Goal: Task Accomplishment & Management: Use online tool/utility

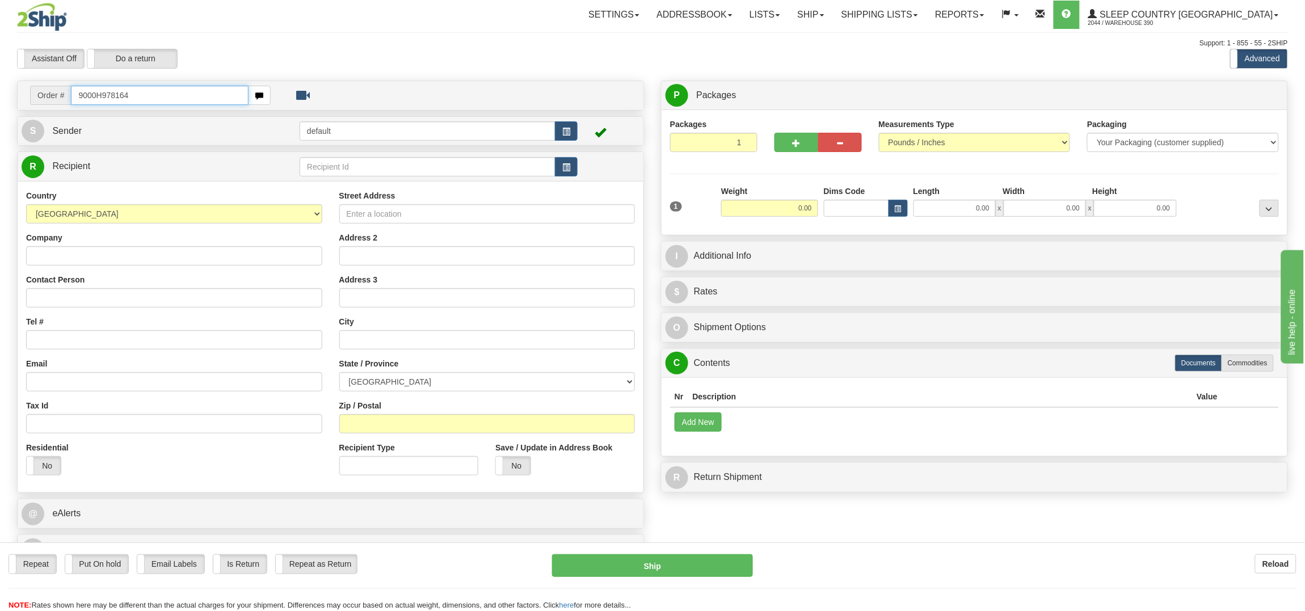
type input "9000H978164"
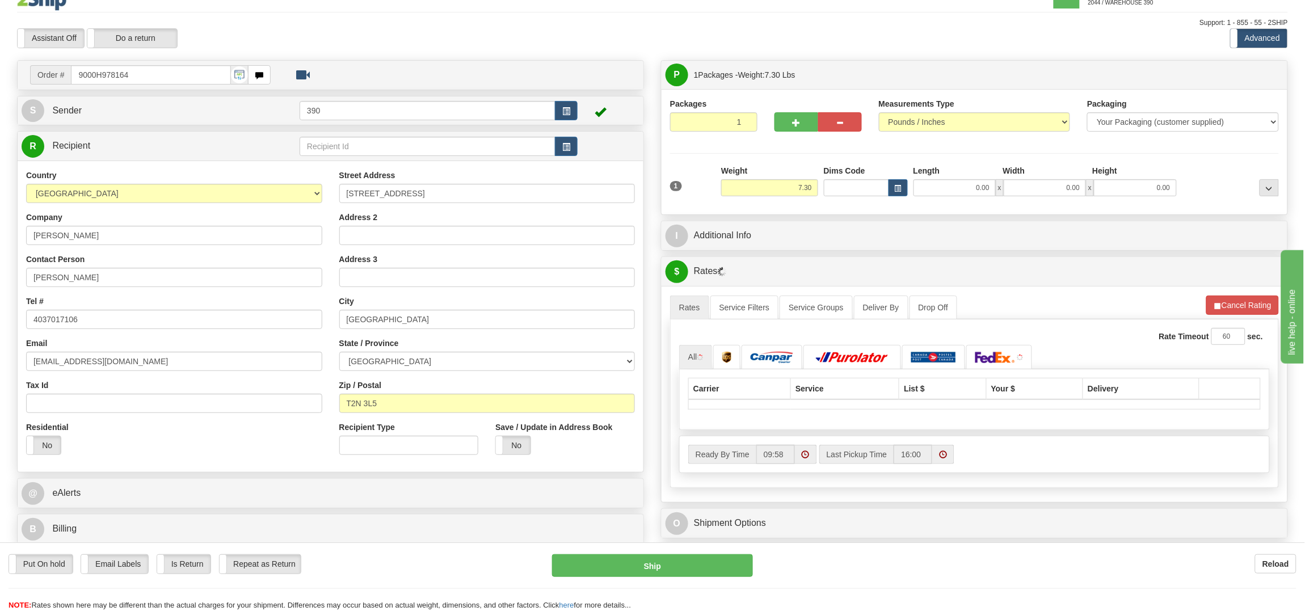
scroll to position [28, 0]
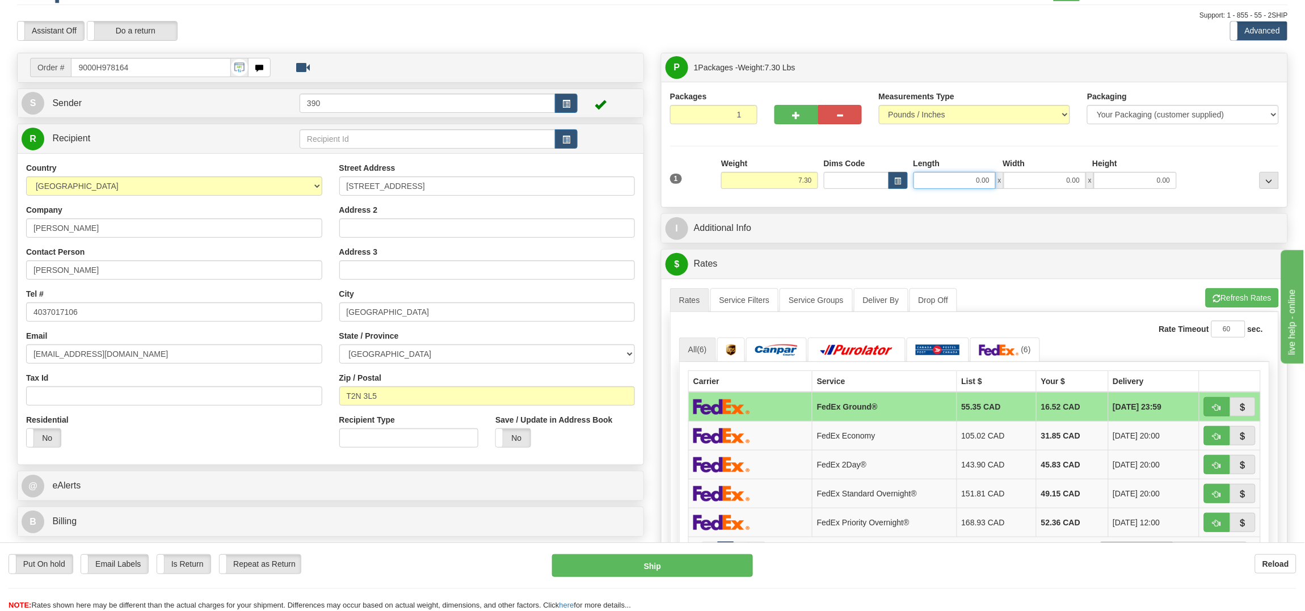
click at [970, 184] on input "0.00" at bounding box center [954, 180] width 82 height 17
type input "12.00"
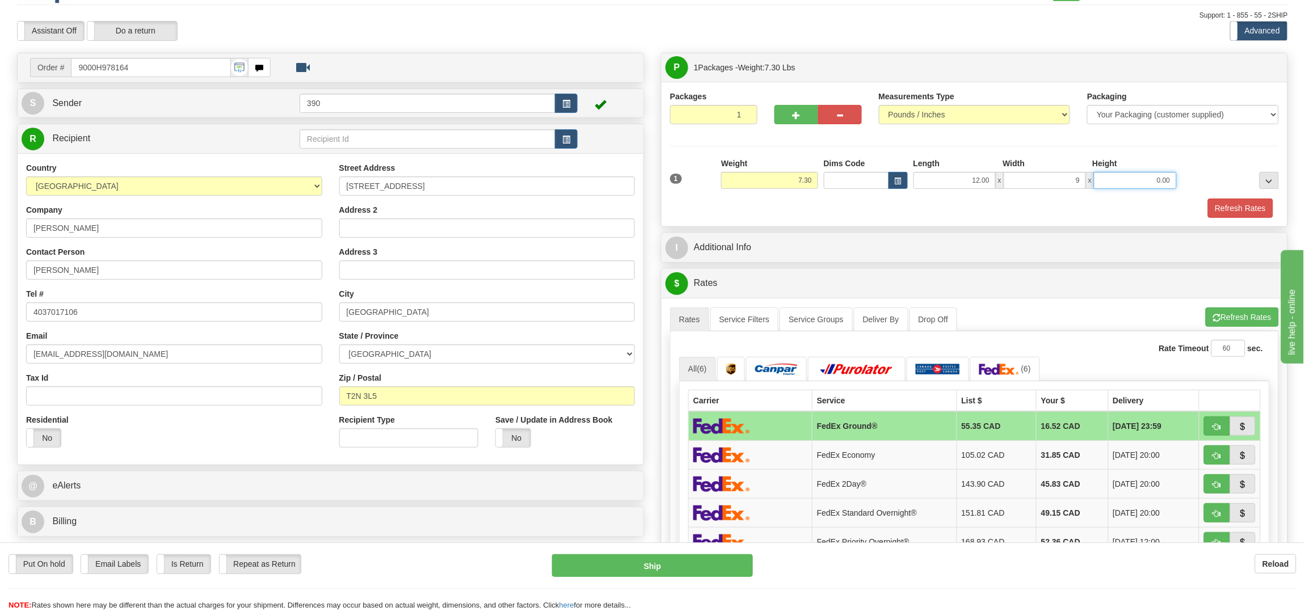
type input "9.00"
type input "4.00"
click at [1228, 214] on button "Refresh Rates" at bounding box center [1240, 208] width 65 height 19
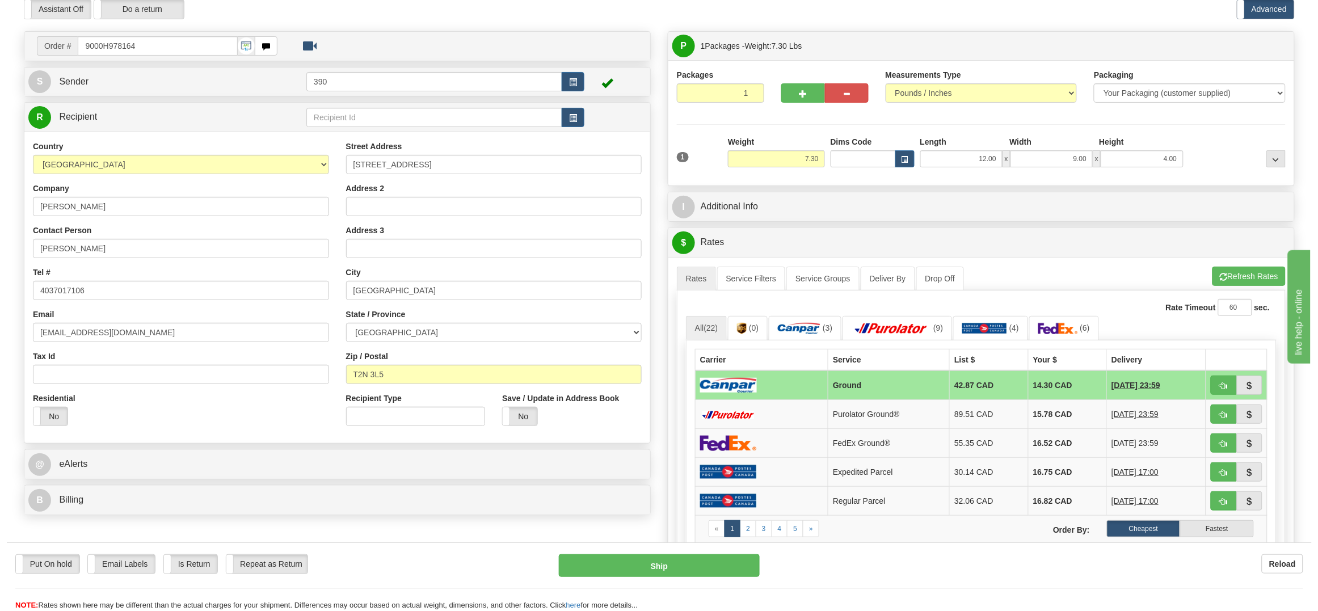
scroll to position [57, 0]
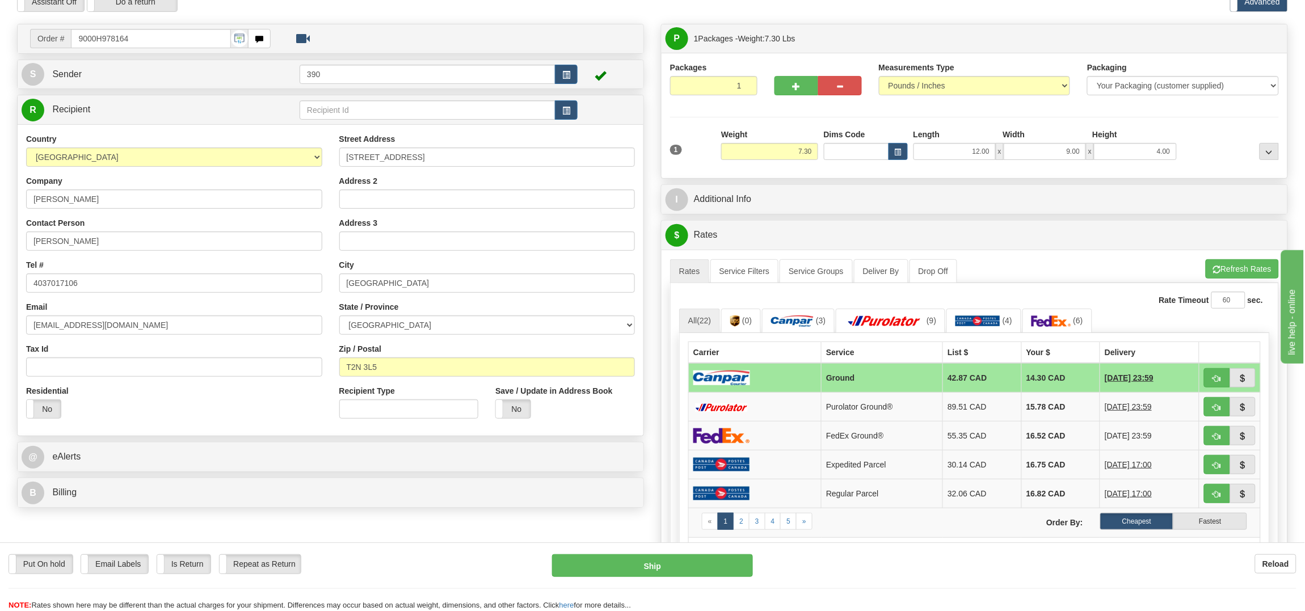
click at [682, 578] on div "Put On hold Put On hold Email Labels Email Labels Edit Is Return Is Return Repe…" at bounding box center [652, 582] width 1305 height 57
click at [678, 568] on button "Ship" at bounding box center [652, 565] width 200 height 23
type input "1"
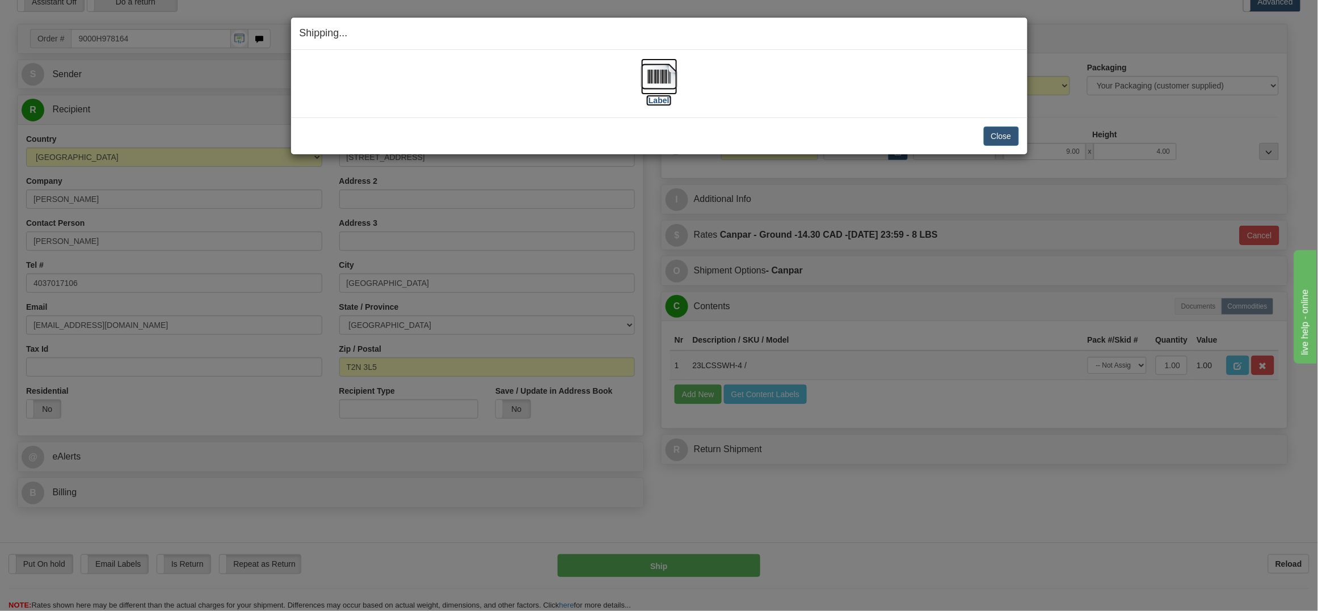
click at [650, 74] on img at bounding box center [659, 76] width 36 height 36
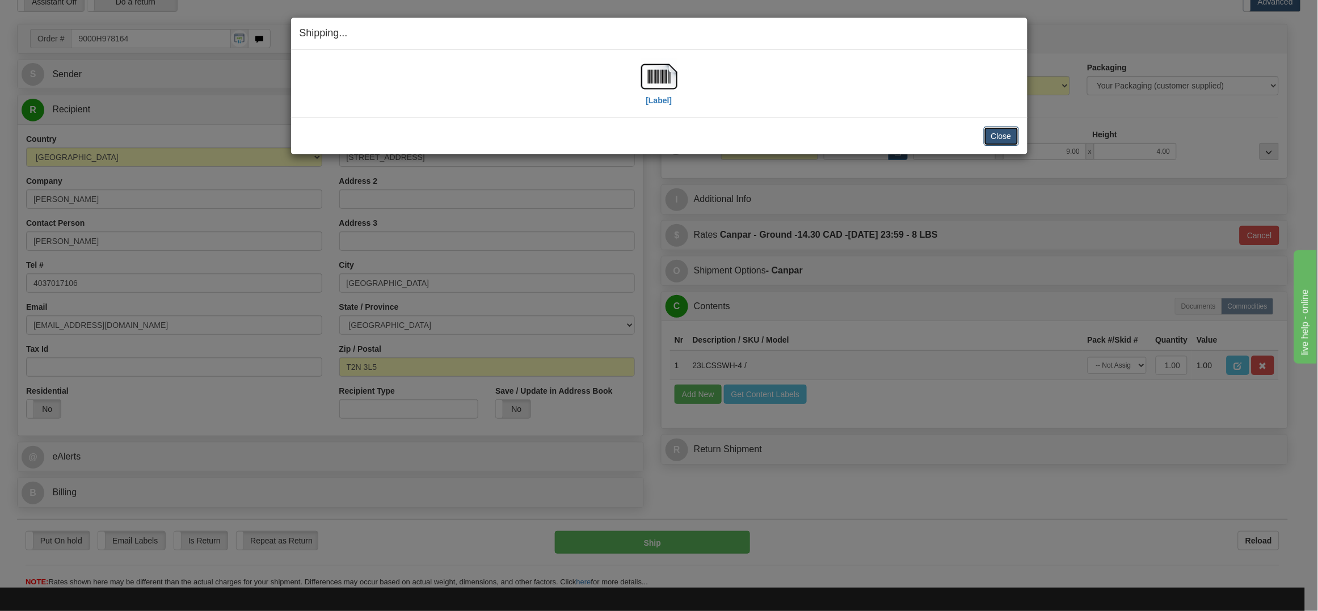
click at [1001, 132] on button "Close" at bounding box center [1001, 136] width 35 height 19
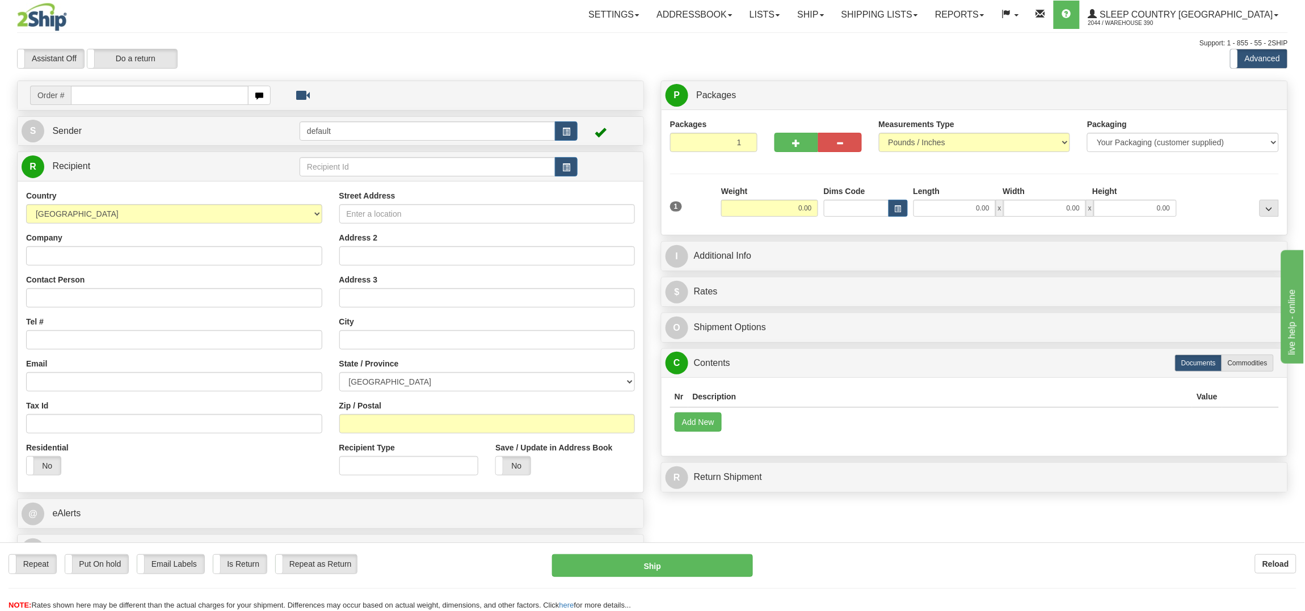
click at [90, 98] on input "text" at bounding box center [159, 95] width 177 height 19
type input "9002H973988"
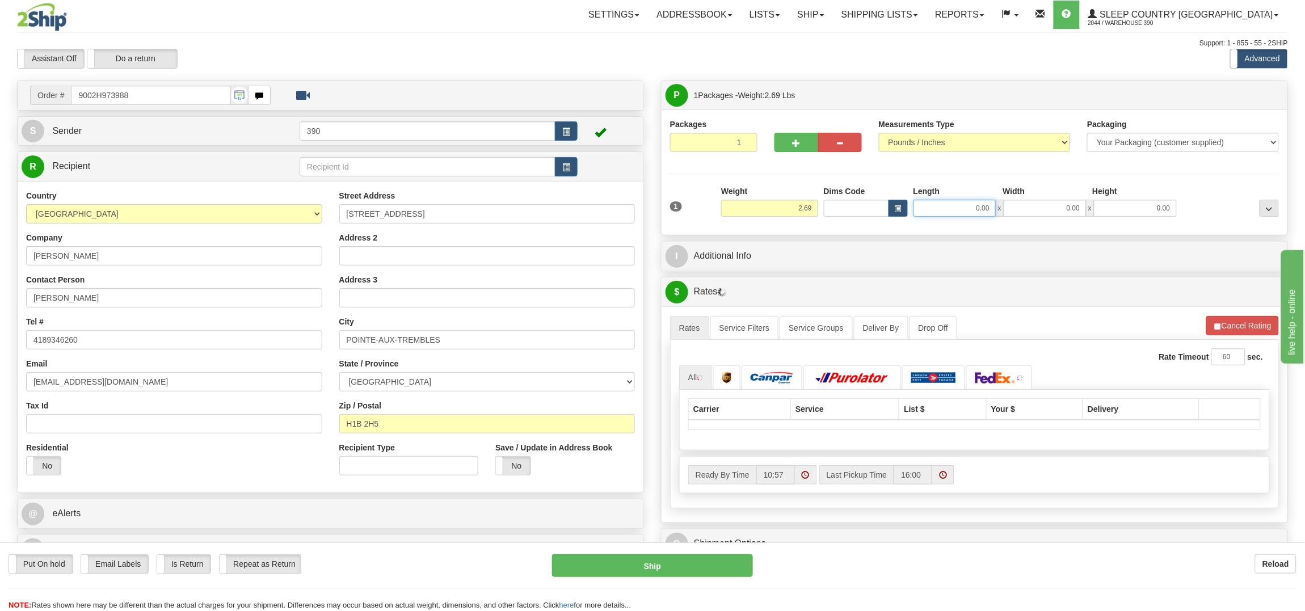
click at [948, 205] on input "0.00" at bounding box center [954, 208] width 82 height 17
type input "24.00"
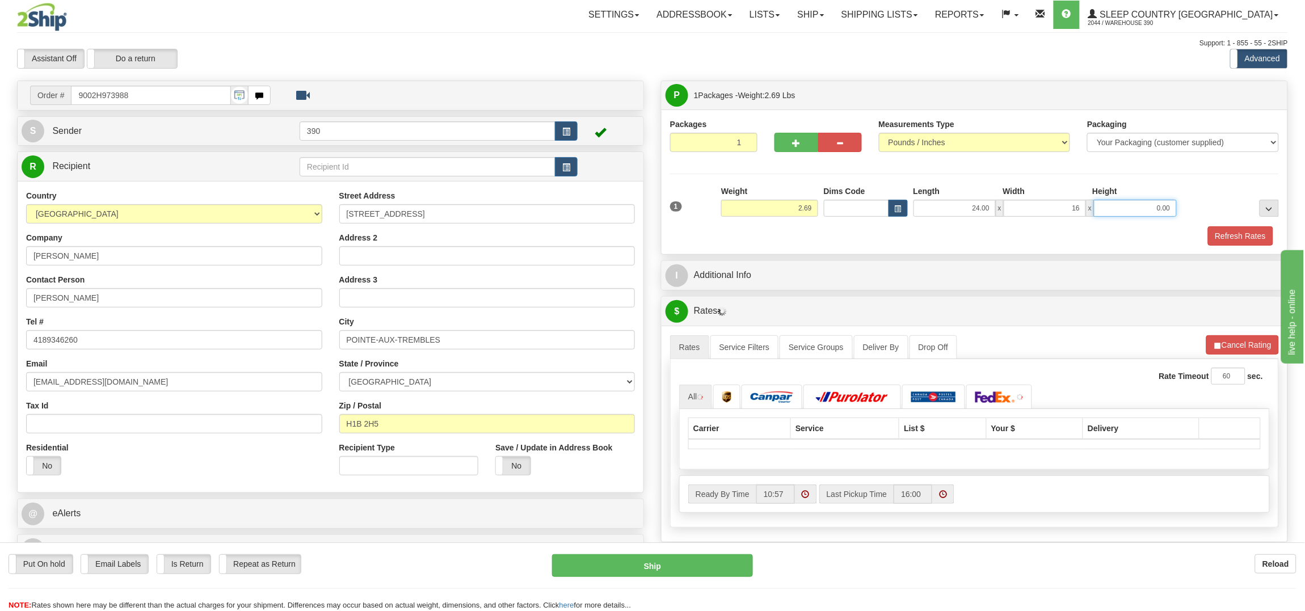
type input "16.00"
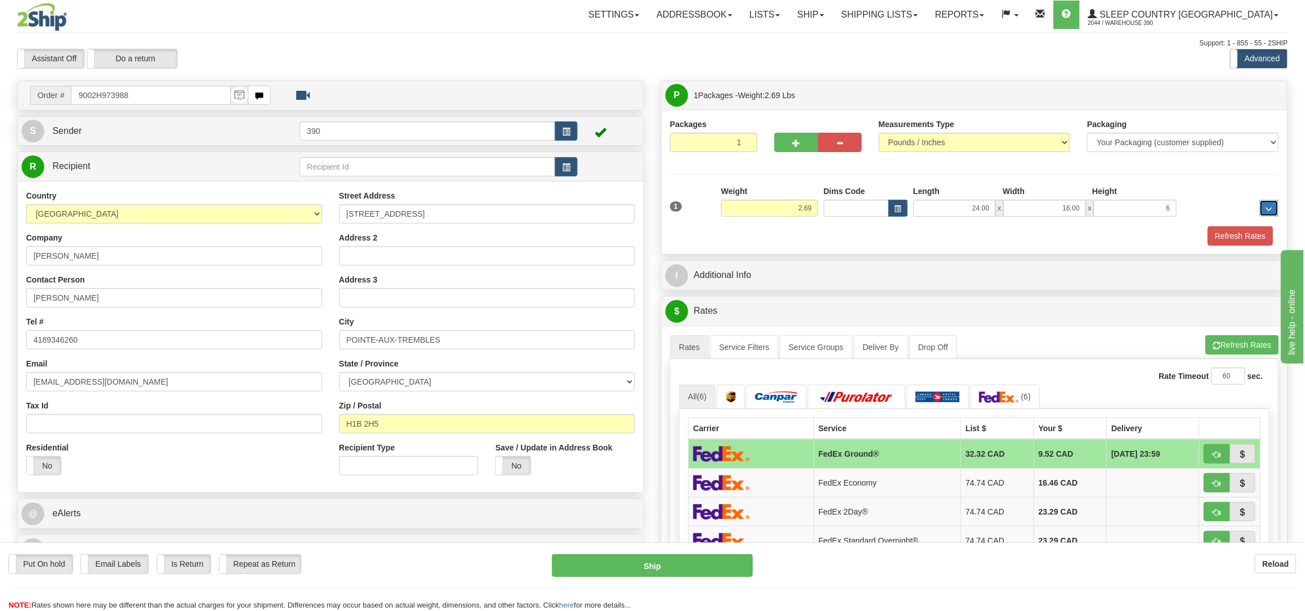
type input "6.00"
click at [1232, 233] on button "Refresh Rates" at bounding box center [1240, 235] width 65 height 19
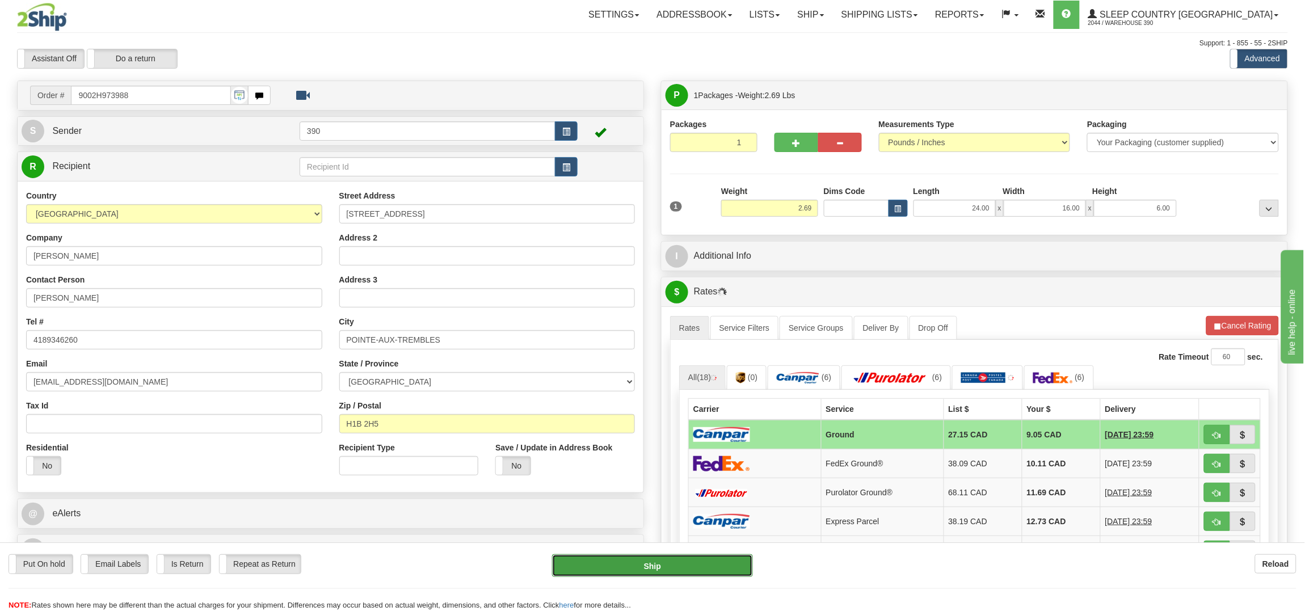
click at [673, 562] on button "Ship" at bounding box center [652, 565] width 200 height 23
type input "1"
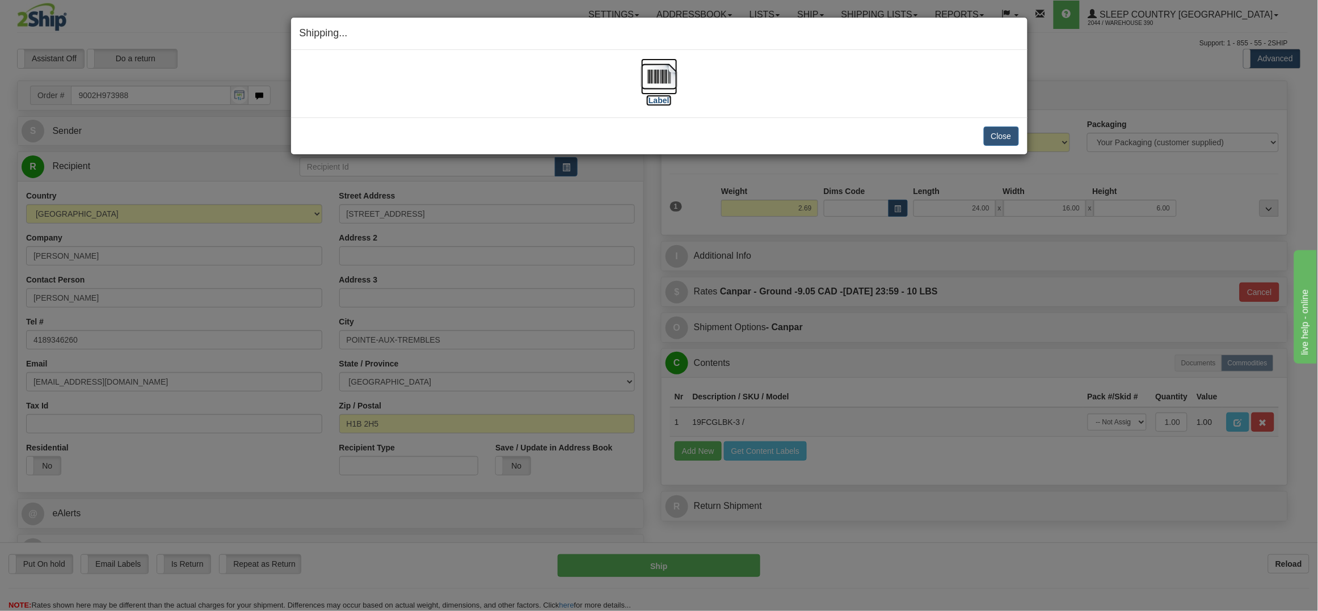
click at [662, 73] on img at bounding box center [659, 76] width 36 height 36
click at [1000, 133] on button "Close" at bounding box center [1001, 136] width 35 height 19
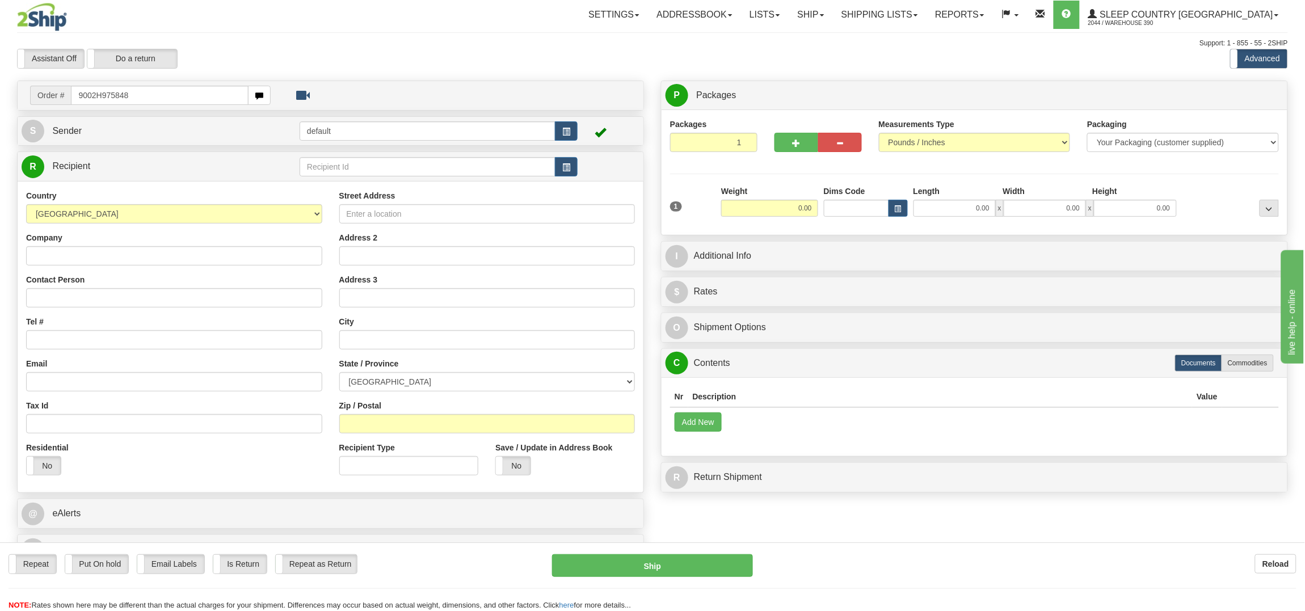
type input "9002H975848"
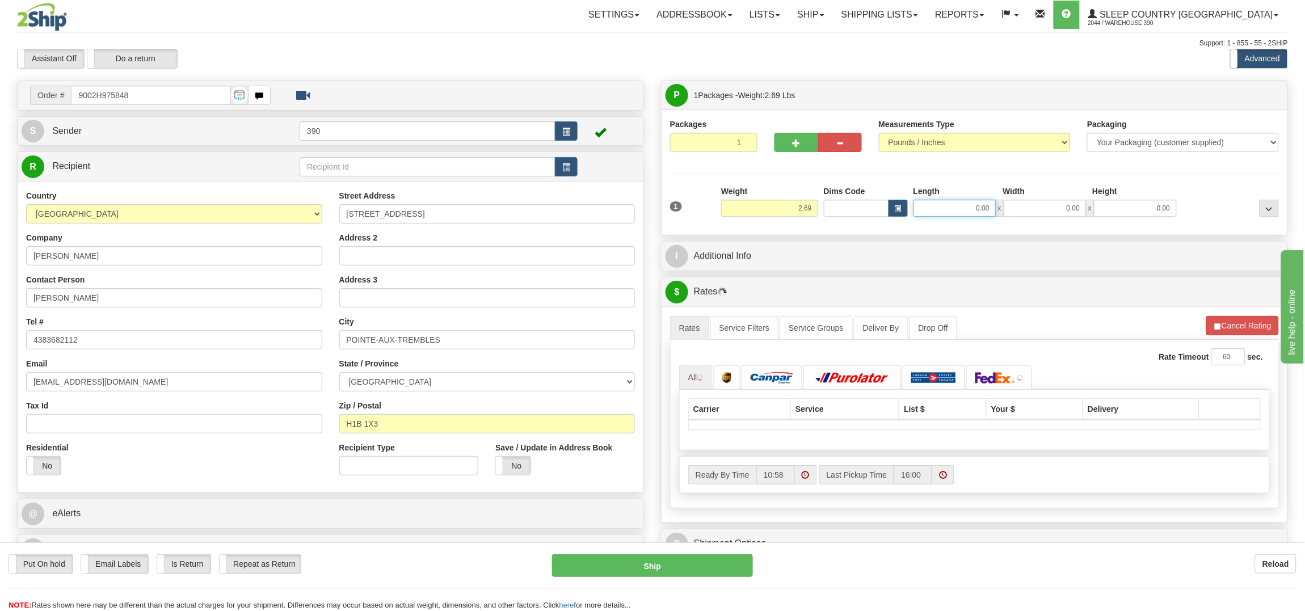
click at [928, 207] on input "0.00" at bounding box center [954, 208] width 82 height 17
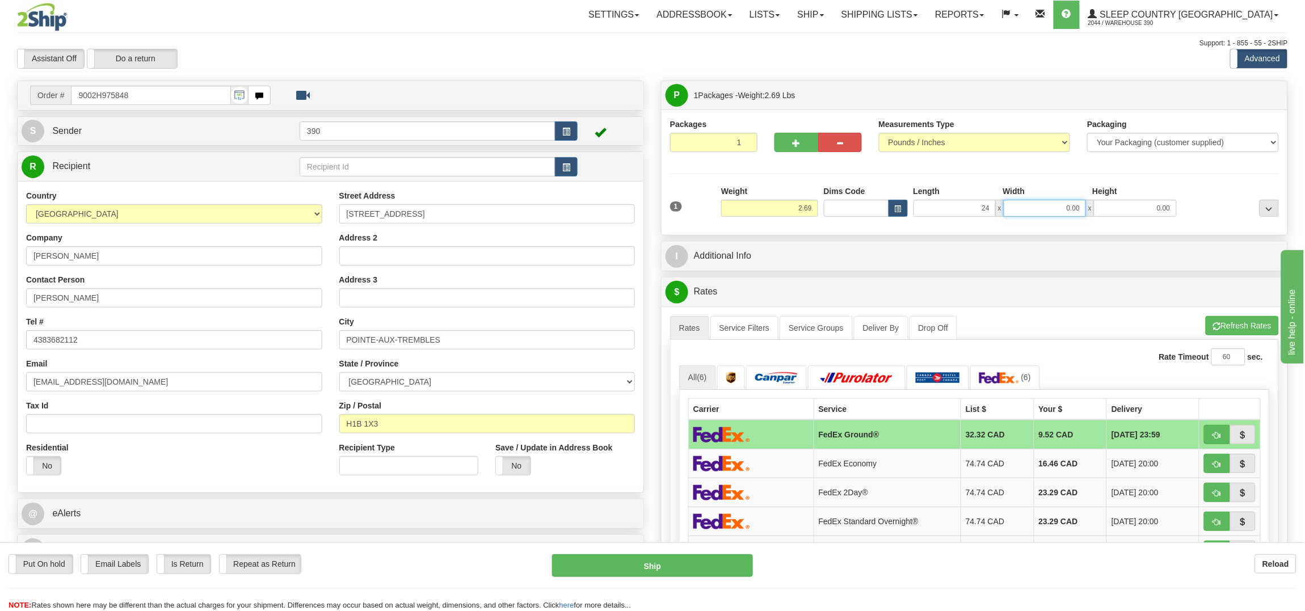
type input "24.00"
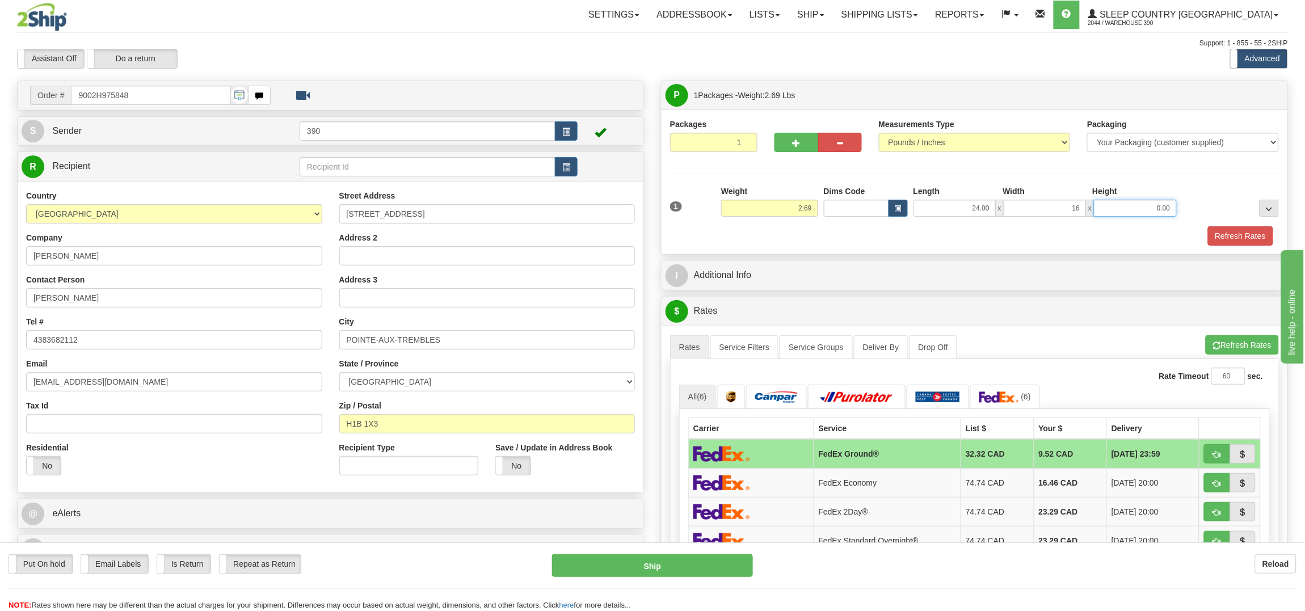
type input "16.00"
type input "6.00"
click at [1254, 229] on button "Refresh Rates" at bounding box center [1240, 235] width 65 height 19
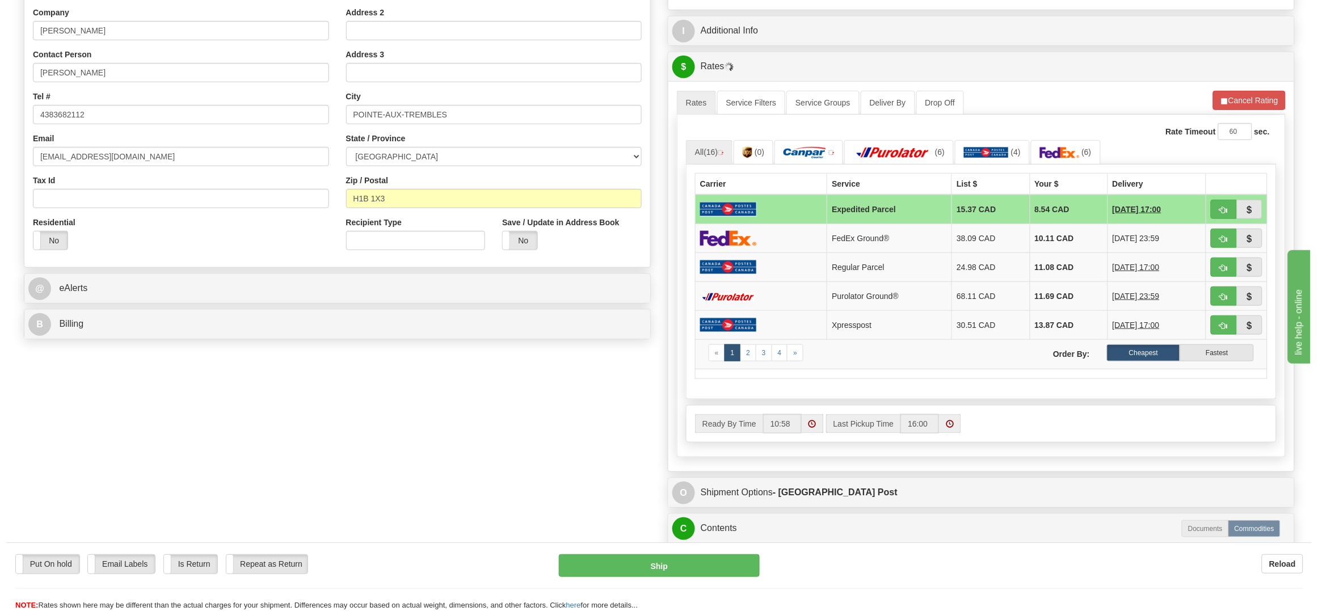
scroll to position [227, 0]
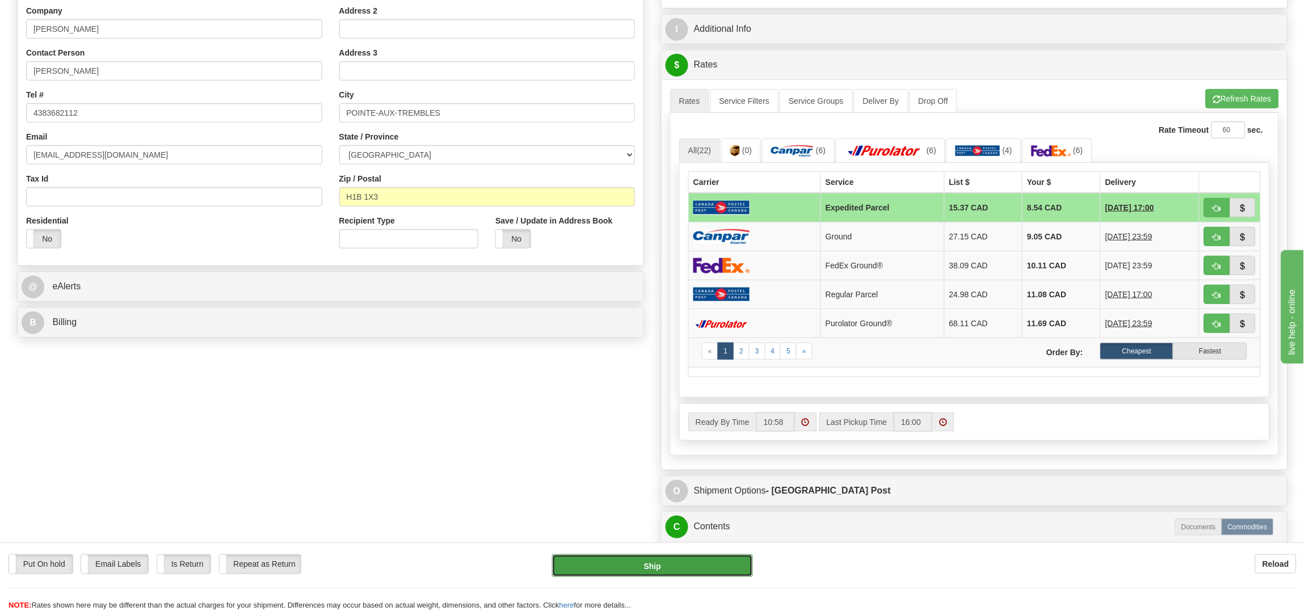
click at [653, 563] on button "Ship" at bounding box center [652, 565] width 200 height 23
type input "DOM.EP"
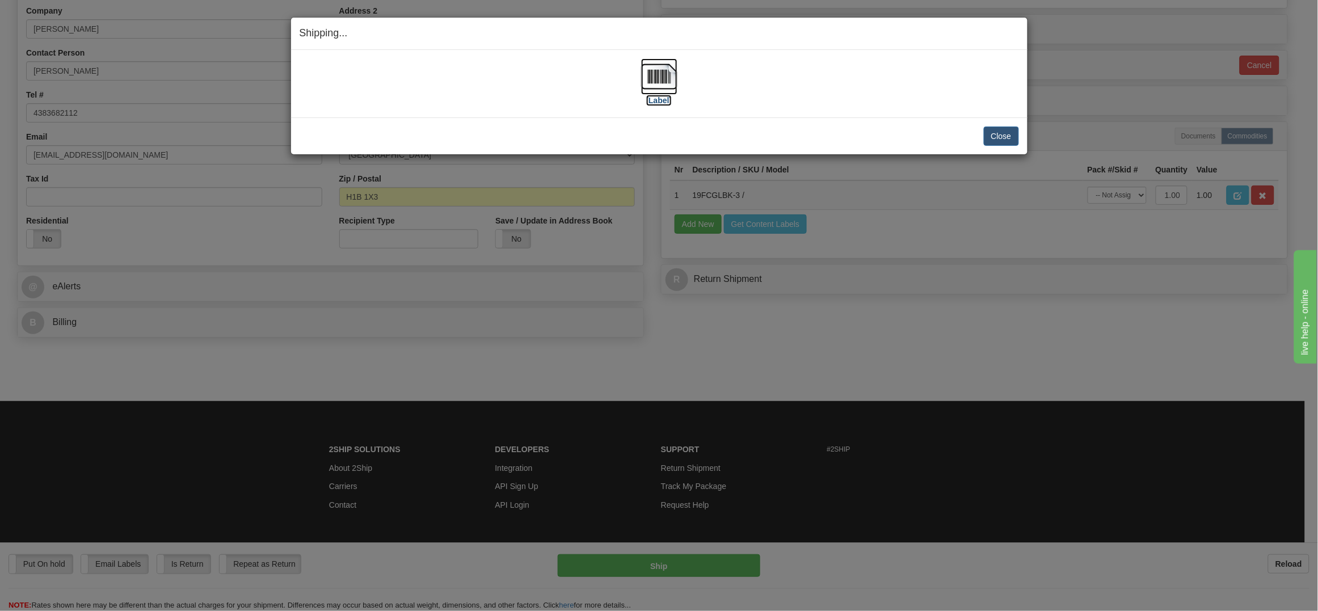
click at [655, 76] on img at bounding box center [659, 76] width 36 height 36
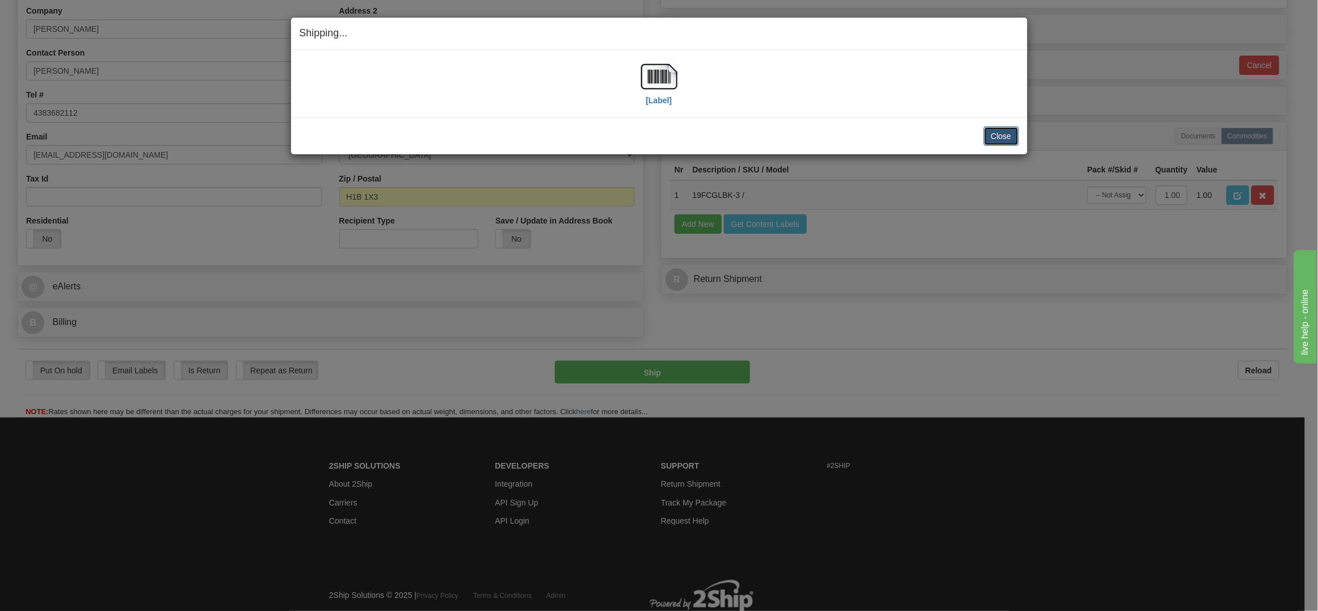
click at [1006, 135] on button "Close" at bounding box center [1001, 136] width 35 height 19
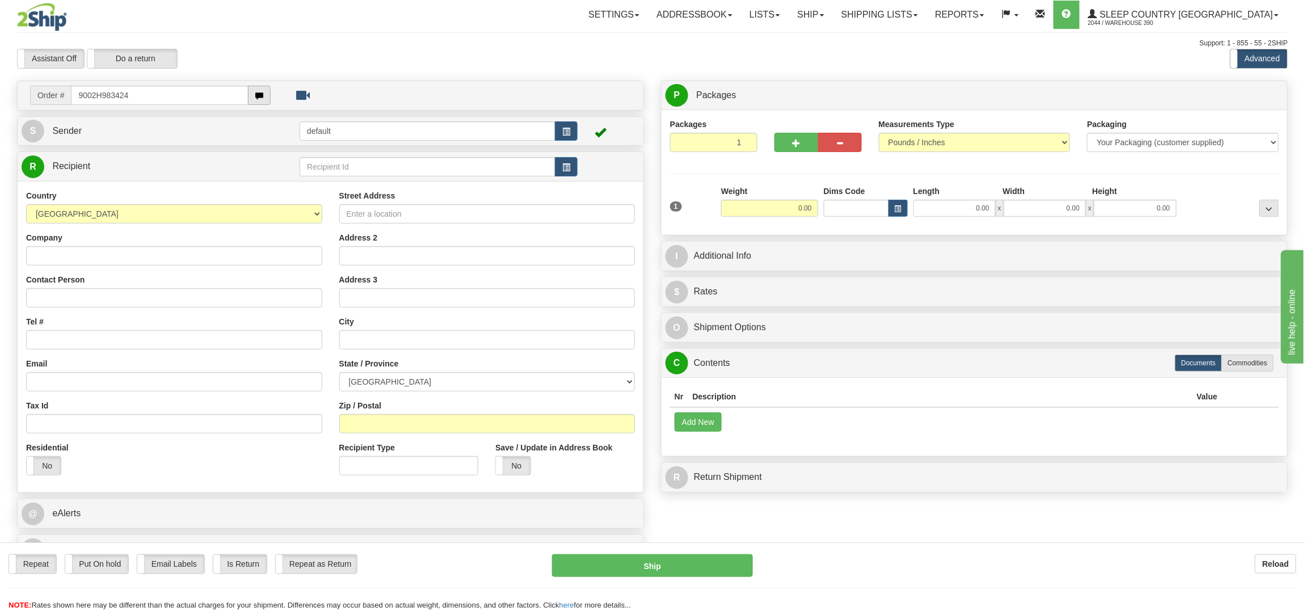
type input "9002H983424"
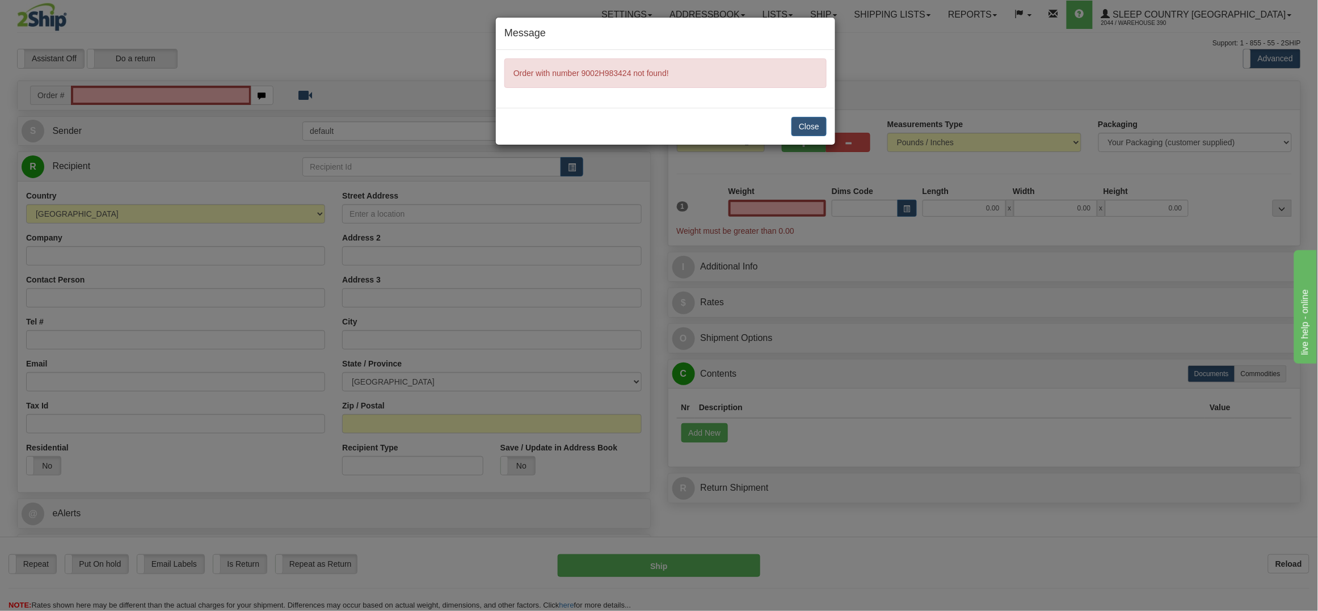
type input "0.00"
click at [786, 125] on div "Close" at bounding box center [665, 126] width 339 height 37
click at [805, 121] on button "Close" at bounding box center [808, 126] width 35 height 19
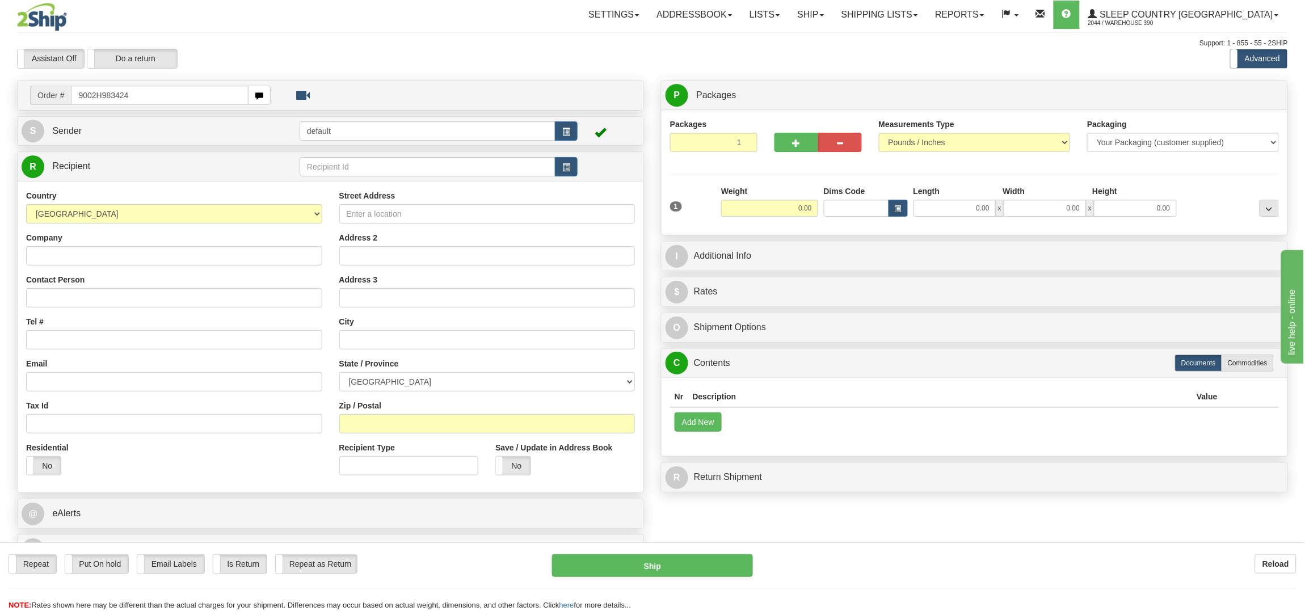
type input "9002H983424"
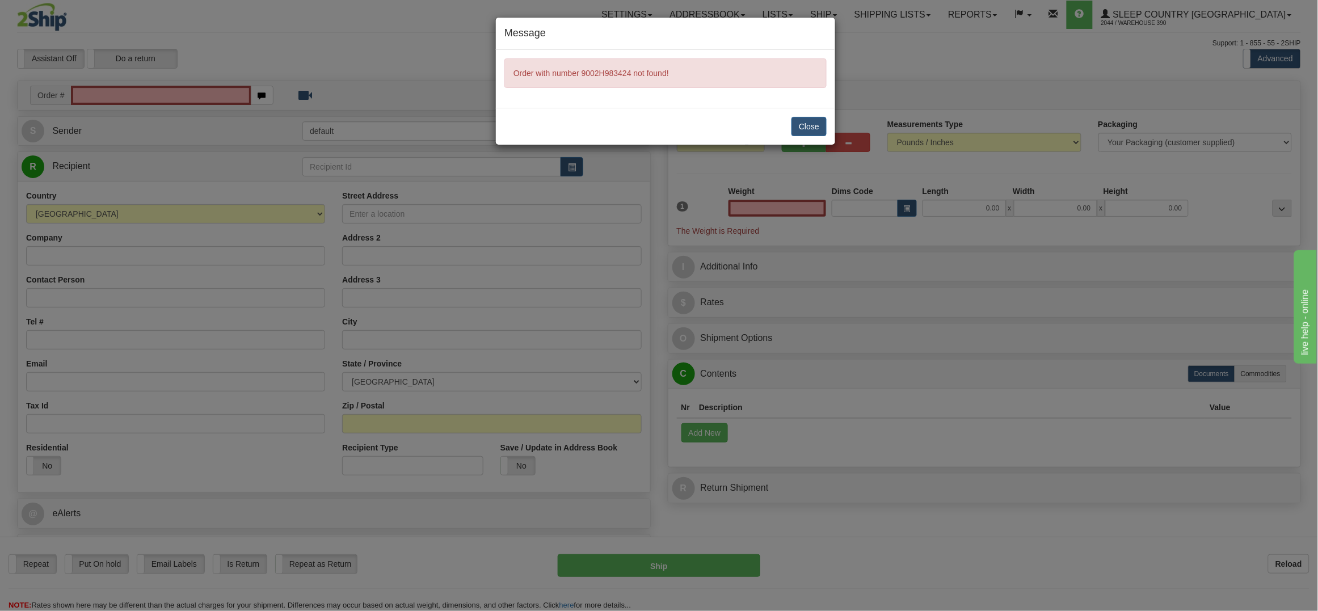
type input "0.00"
drag, startPoint x: 580, startPoint y: 73, endPoint x: 633, endPoint y: 68, distance: 53.0
click at [633, 69] on span "Order with number 9002H983424 not found!" at bounding box center [590, 73] width 155 height 9
copy span "9002H983424"
click at [815, 117] on div "Close" at bounding box center [665, 126] width 339 height 37
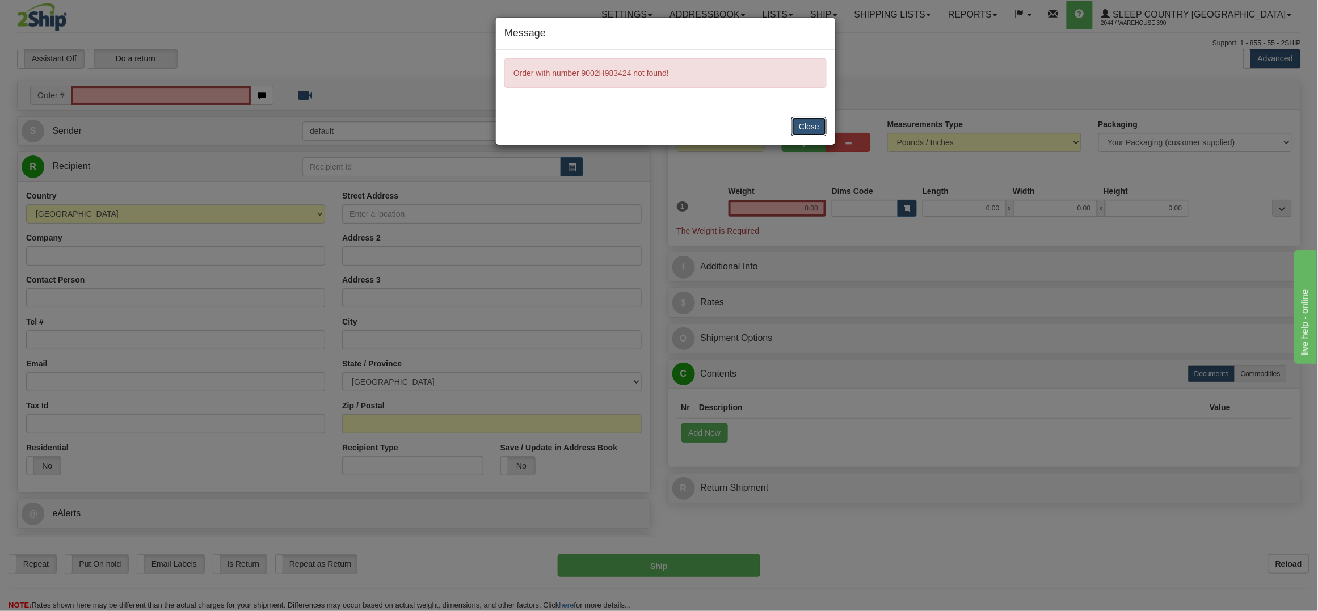
click at [814, 120] on button "Close" at bounding box center [808, 126] width 35 height 19
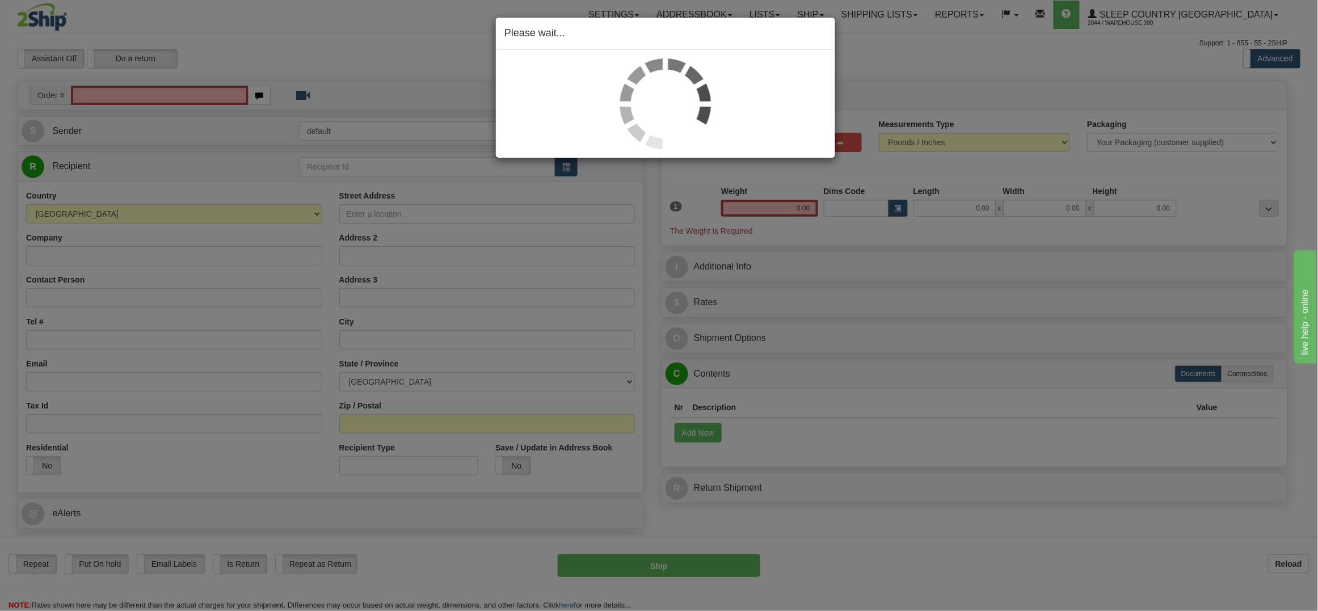
click at [109, 97] on div "Please wait..." at bounding box center [659, 305] width 1318 height 611
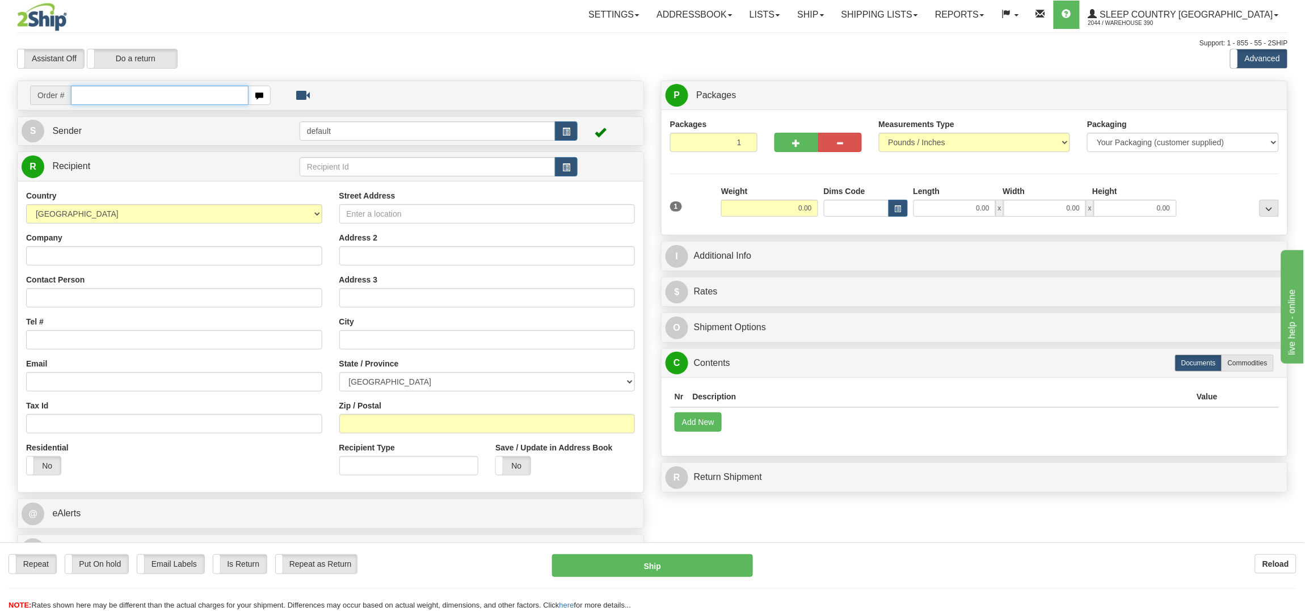
drag, startPoint x: 0, startPoint y: 0, endPoint x: 106, endPoint y: 92, distance: 140.7
click at [106, 92] on input "text" at bounding box center [159, 95] width 177 height 19
paste input "9002H983424"
type input "9002H983424"
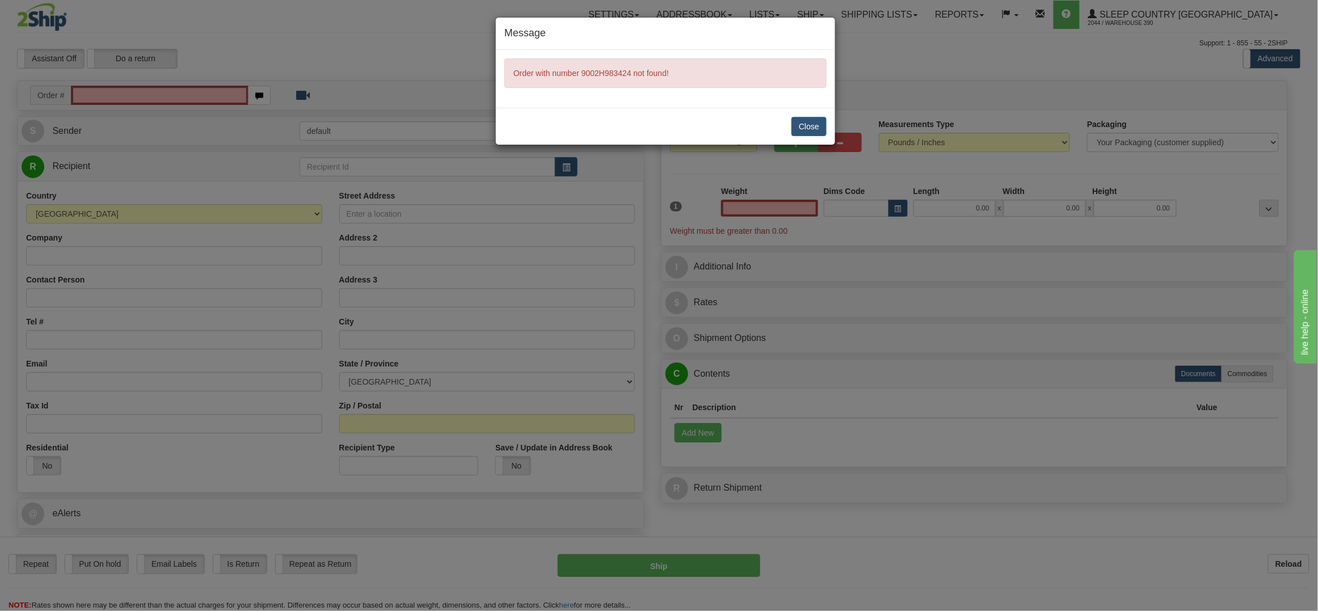
type input "0.00"
click at [812, 118] on button "Close" at bounding box center [808, 126] width 35 height 19
